Goal: Task Accomplishment & Management: Manage account settings

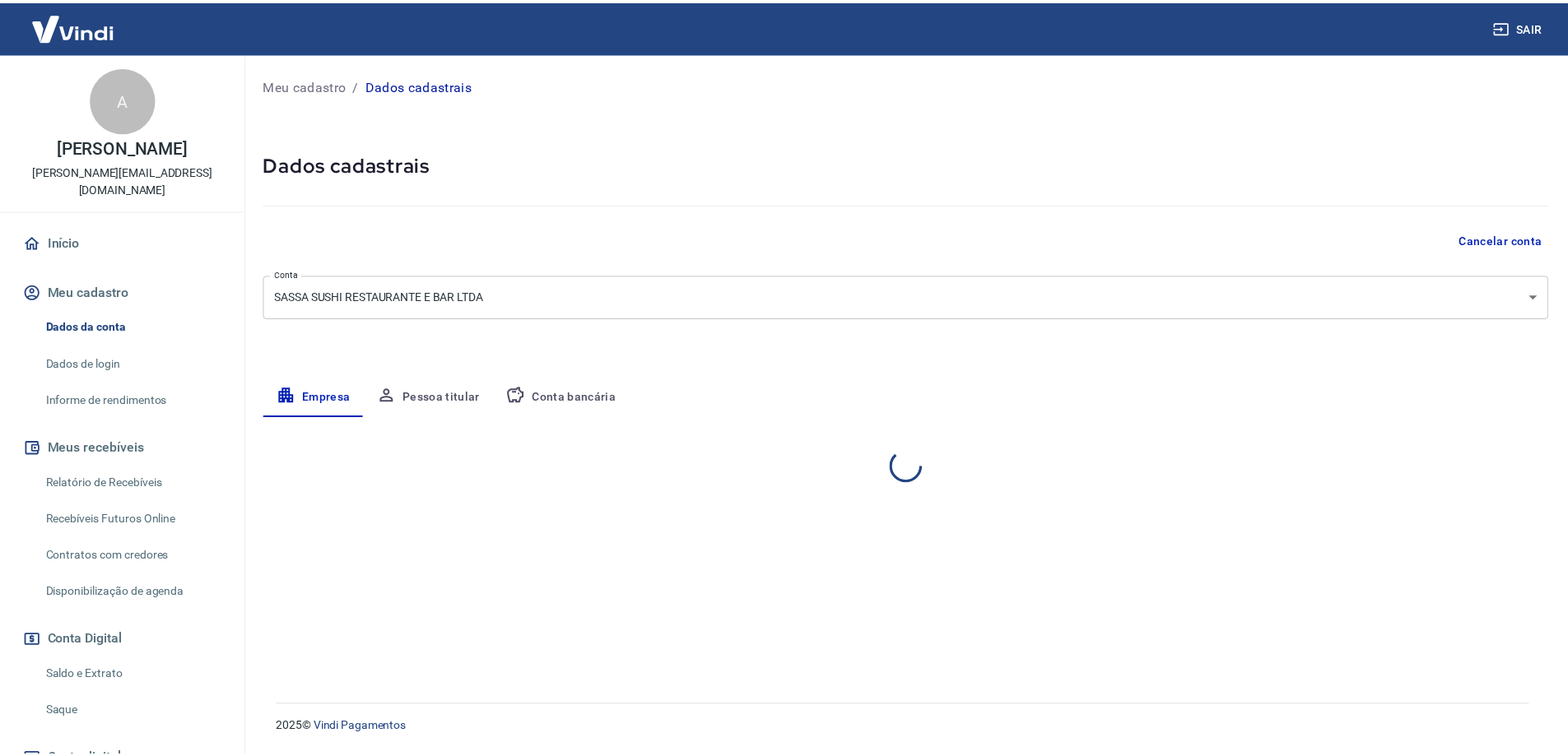
select select "SP"
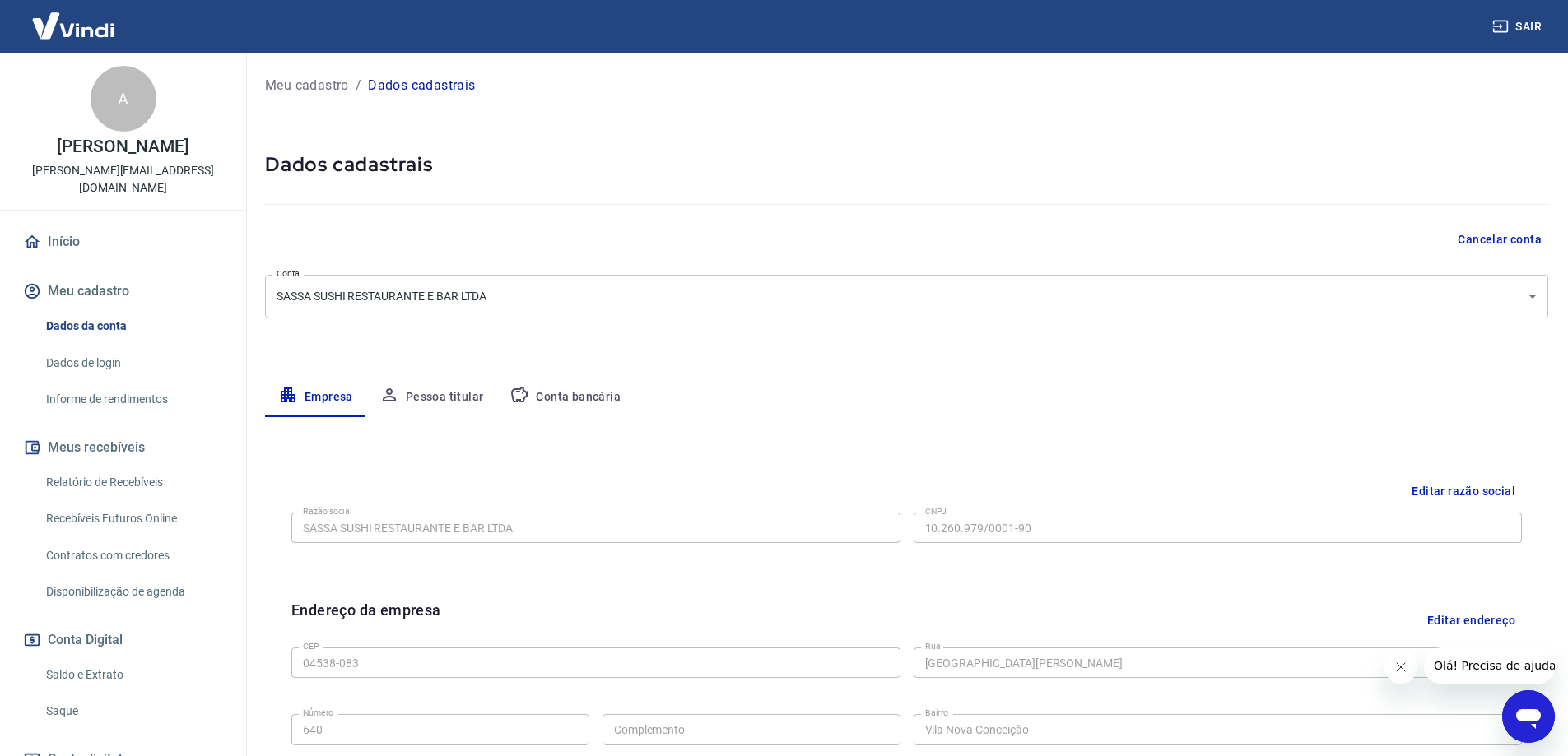
click at [98, 695] on link "Saque" at bounding box center [132, 711] width 187 height 33
